Goal: Information Seeking & Learning: Learn about a topic

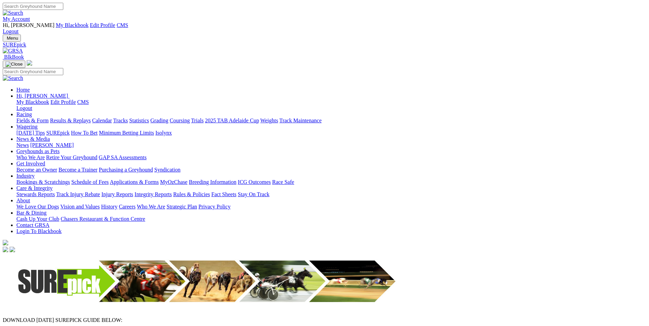
click at [23, 48] on img at bounding box center [13, 51] width 20 height 6
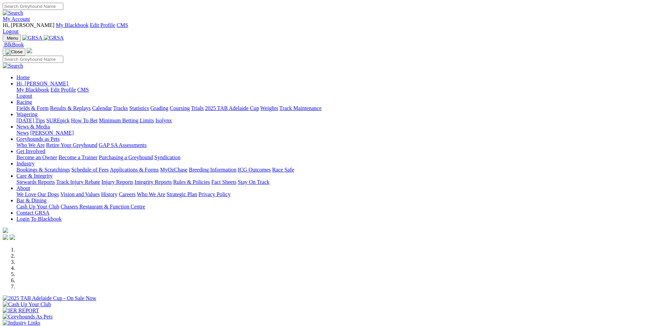
click at [30, 16] on link "My Account" at bounding box center [16, 19] width 27 height 6
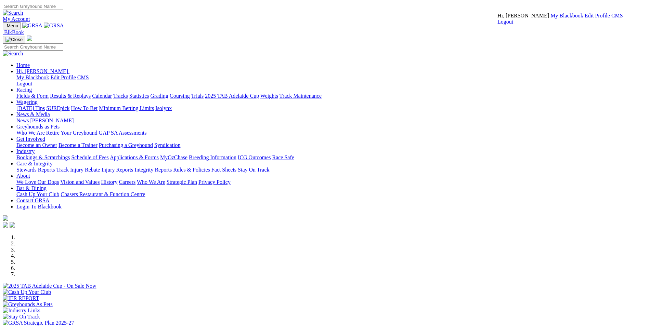
click at [611, 18] on link "CMS" at bounding box center [617, 16] width 12 height 6
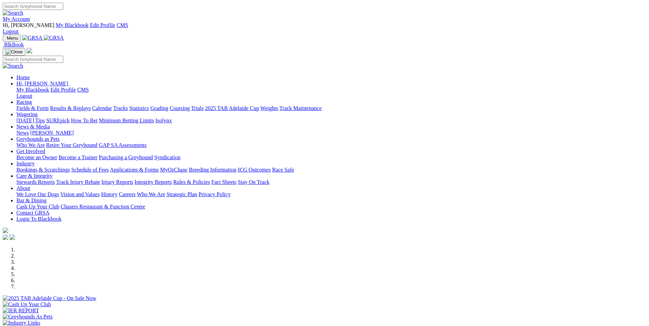
scroll to position [103, 0]
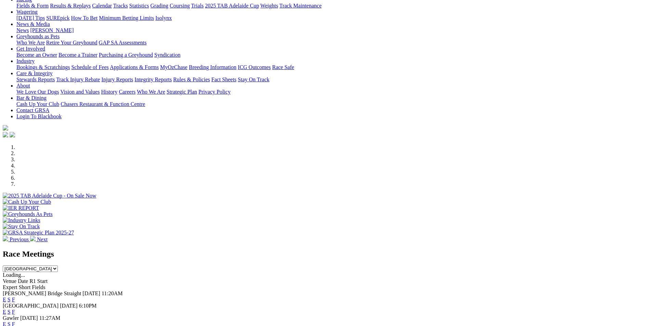
click at [6, 309] on link "E" at bounding box center [4, 312] width 3 height 6
click at [6, 297] on link "E" at bounding box center [4, 300] width 3 height 6
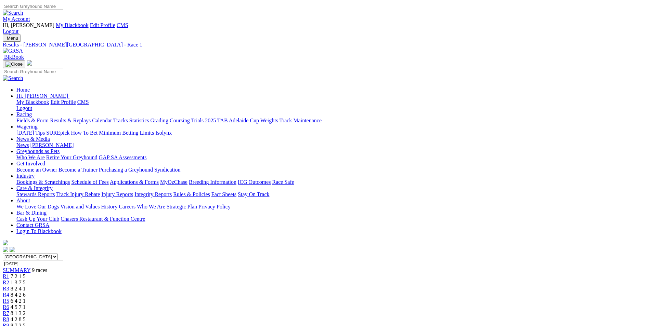
click at [23, 48] on img at bounding box center [13, 51] width 20 height 6
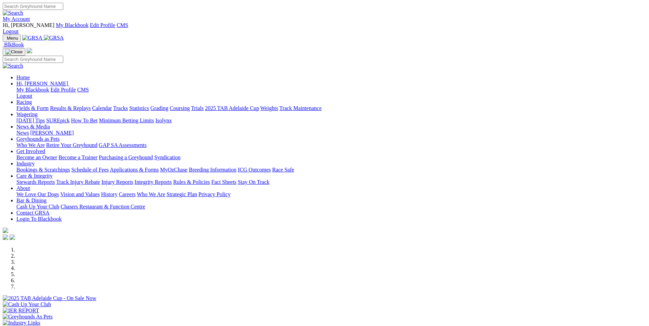
scroll to position [137, 0]
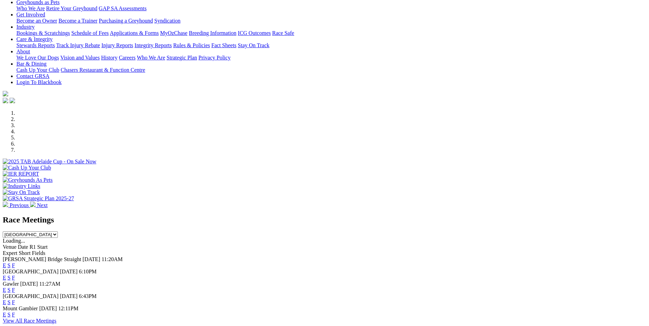
click at [6, 263] on link "E" at bounding box center [4, 266] width 3 height 6
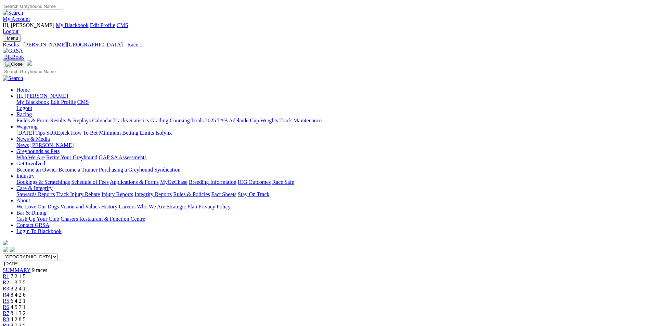
click at [23, 48] on link at bounding box center [13, 51] width 20 height 6
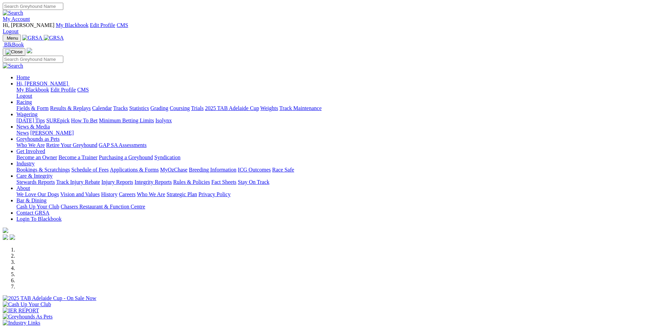
scroll to position [205, 0]
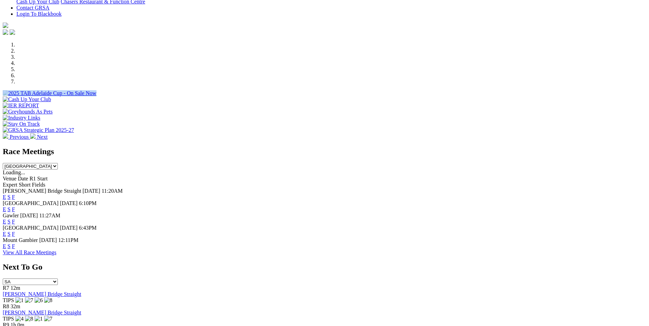
click at [6, 194] on link "E" at bounding box center [4, 197] width 3 height 6
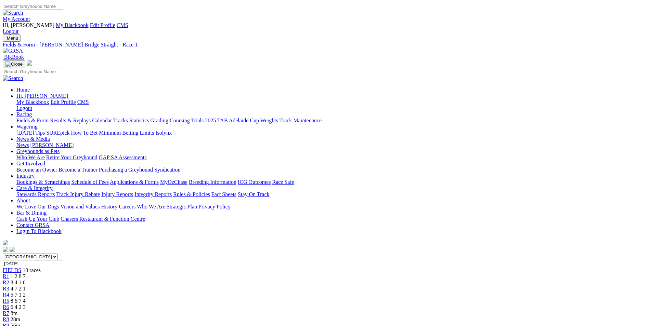
click at [30, 326] on span "1h 16m" at bounding box center [21, 332] width 16 height 6
click at [23, 48] on img at bounding box center [13, 51] width 20 height 6
